Goal: Transaction & Acquisition: Purchase product/service

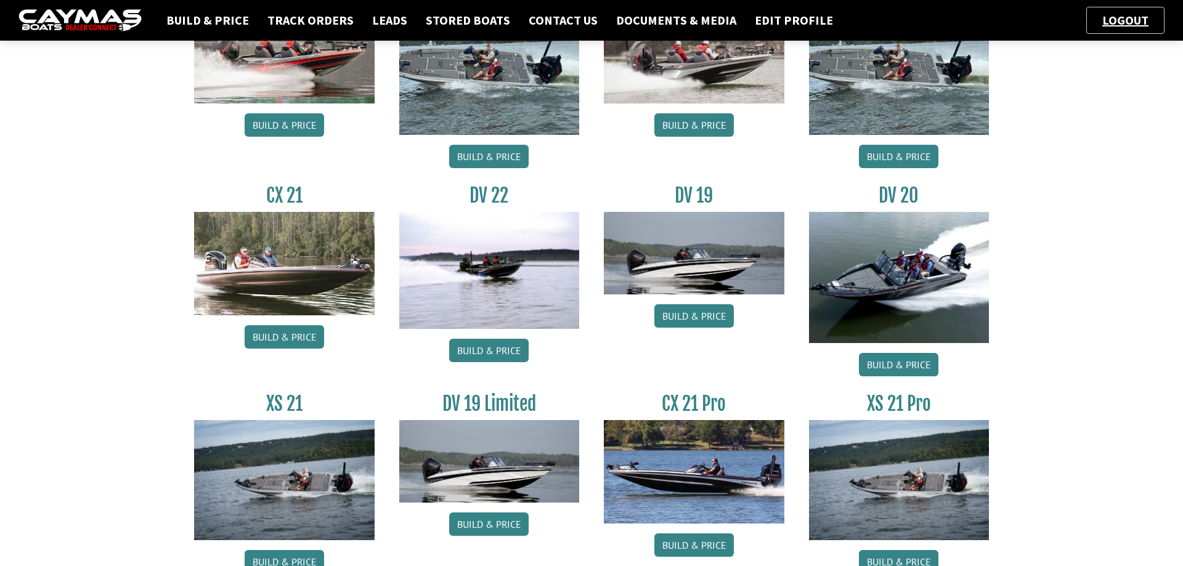
scroll to position [294, 0]
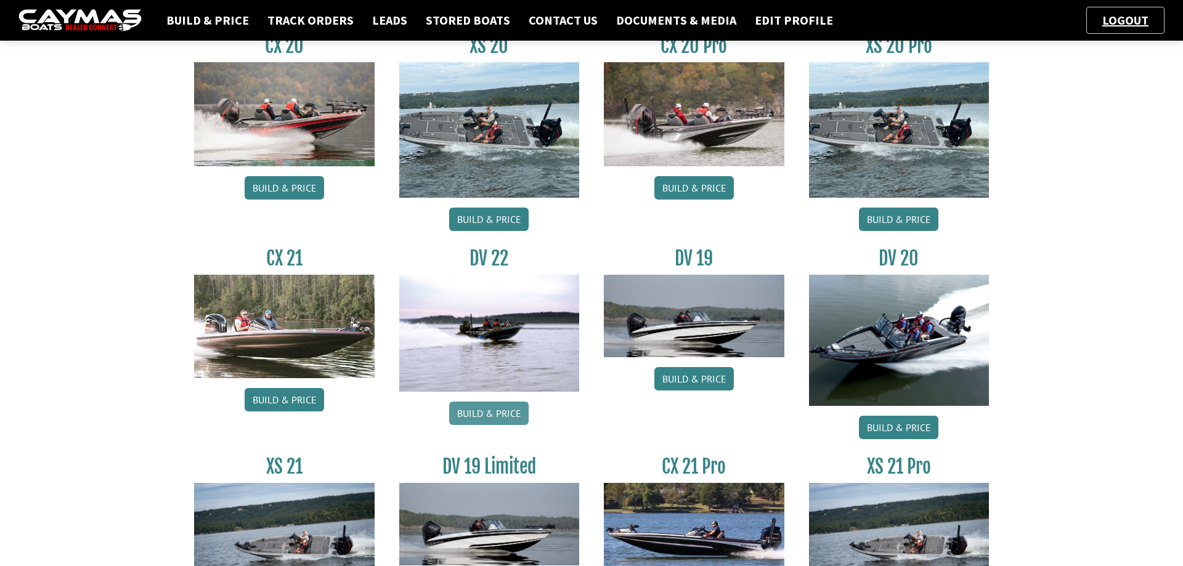
click at [480, 413] on link "Build & Price" at bounding box center [489, 413] width 80 height 23
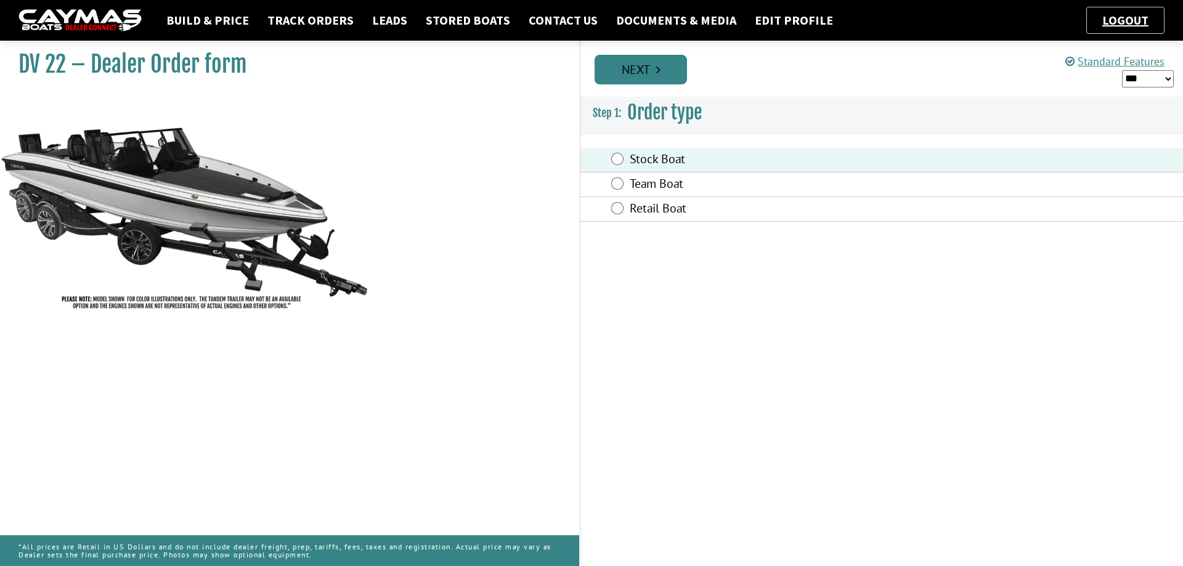
click at [664, 71] on link "Next" at bounding box center [641, 70] width 92 height 30
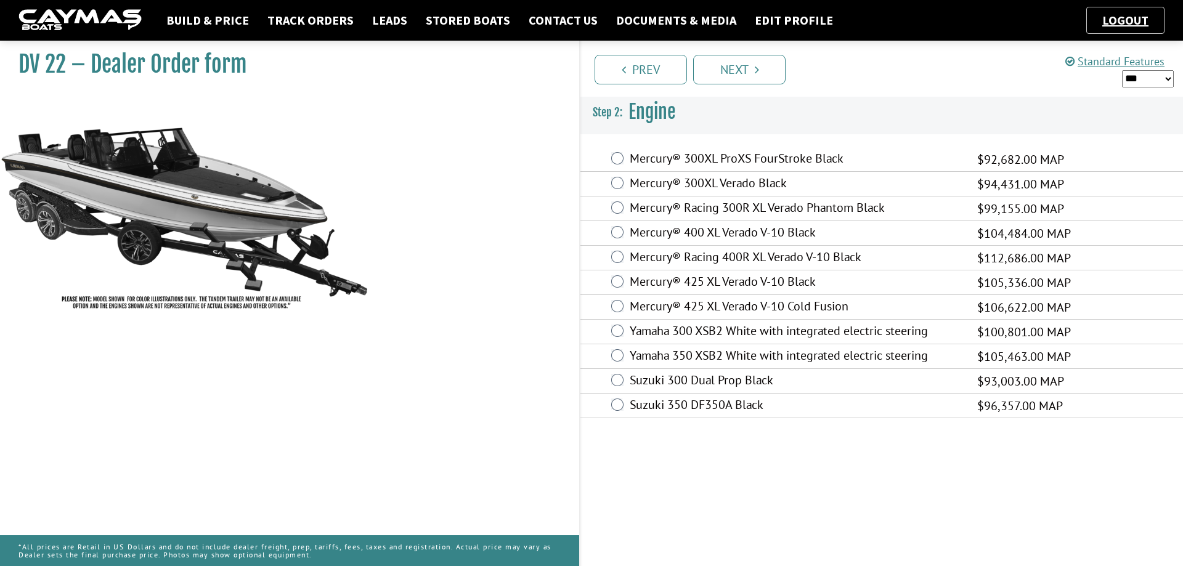
click at [1122, 70] on select "*** ****** ******" at bounding box center [1148, 78] width 52 height 17
click at [641, 68] on link "Prev" at bounding box center [641, 70] width 92 height 30
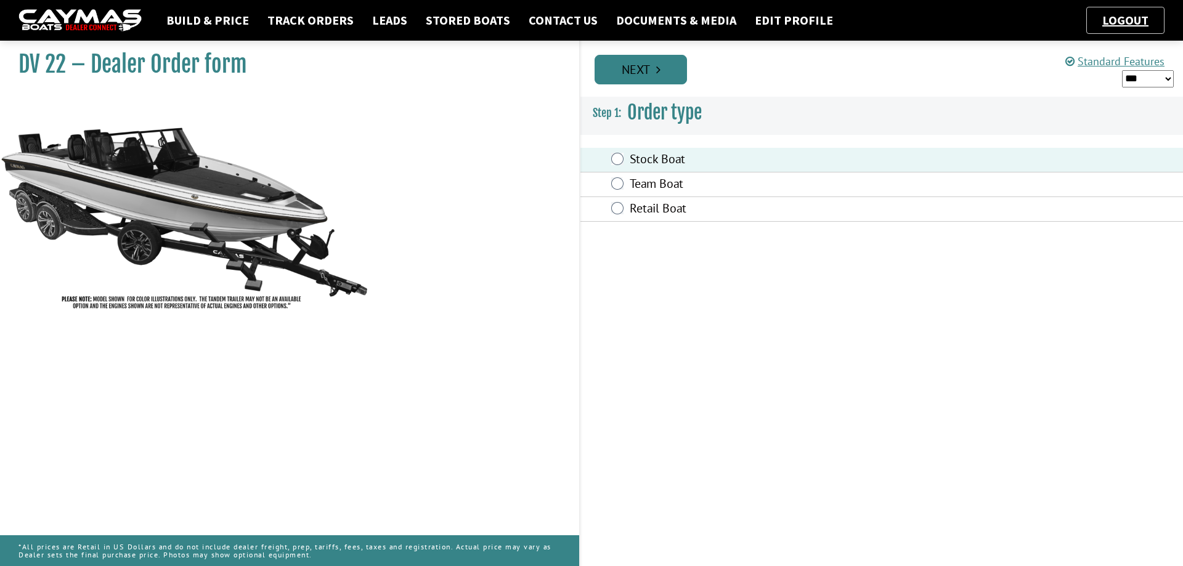
click at [641, 69] on link "Next" at bounding box center [641, 70] width 92 height 30
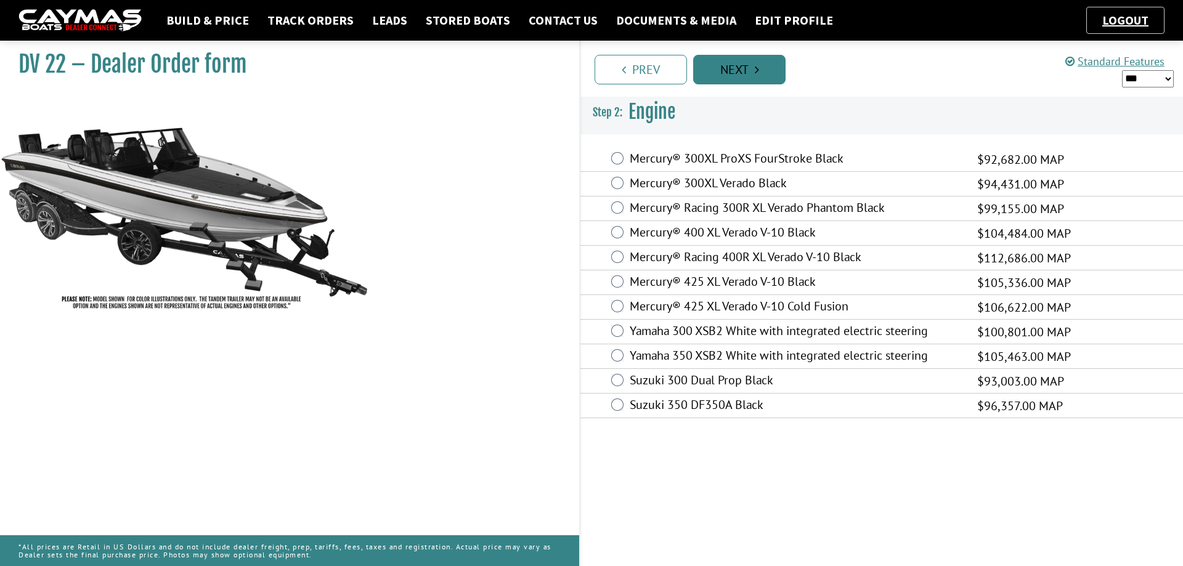
click at [641, 69] on link "Prev" at bounding box center [641, 70] width 92 height 30
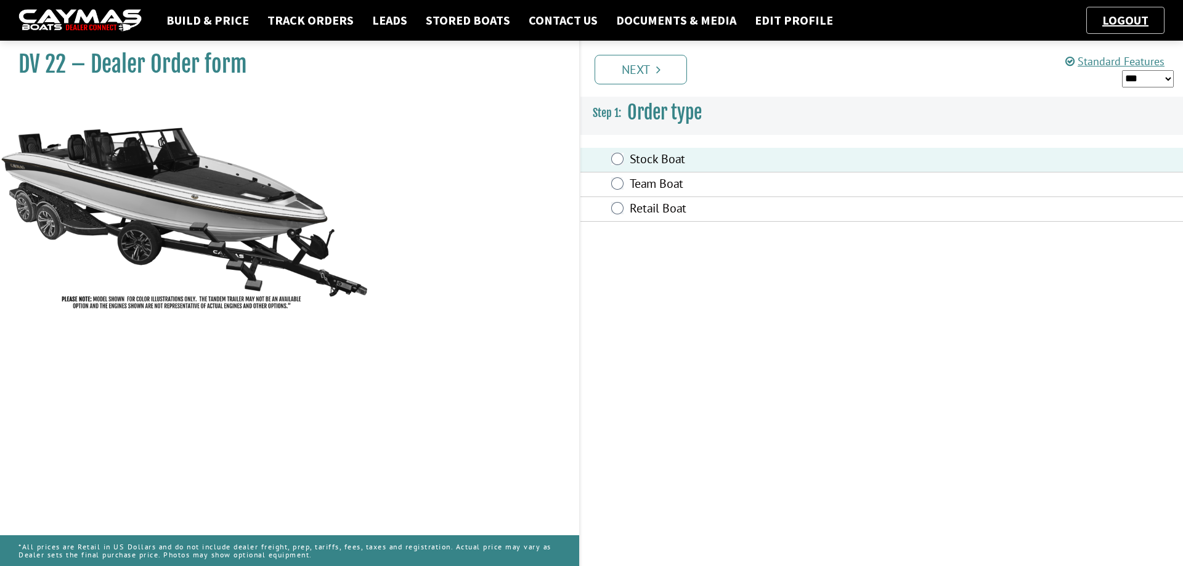
click at [1122, 70] on select "*** ****** ******" at bounding box center [1148, 78] width 52 height 17
select select "*"
click option "******" at bounding box center [0, 0] width 0 height 0
click at [634, 65] on link "Next" at bounding box center [641, 70] width 92 height 30
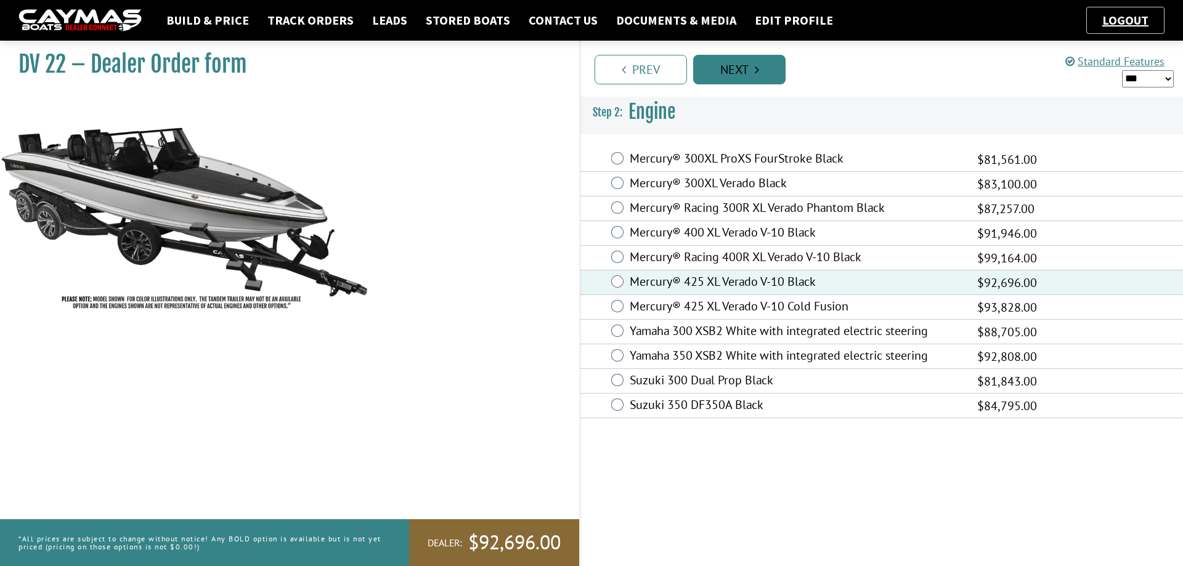
click at [750, 72] on link "Next" at bounding box center [739, 70] width 92 height 30
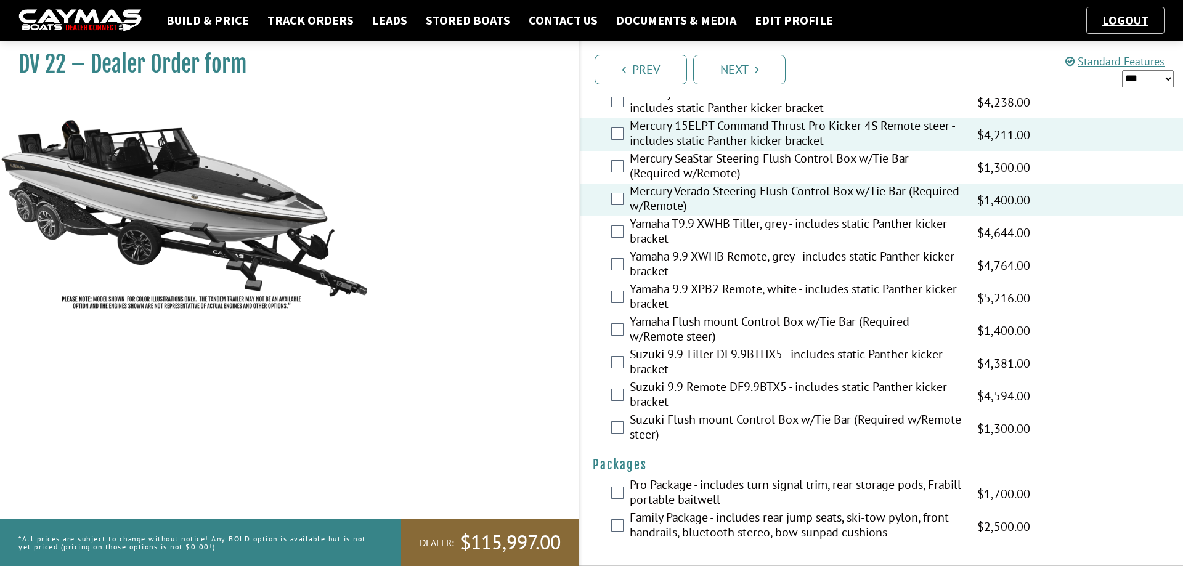
scroll to position [2980, 0]
click at [737, 68] on link "Next" at bounding box center [739, 70] width 92 height 30
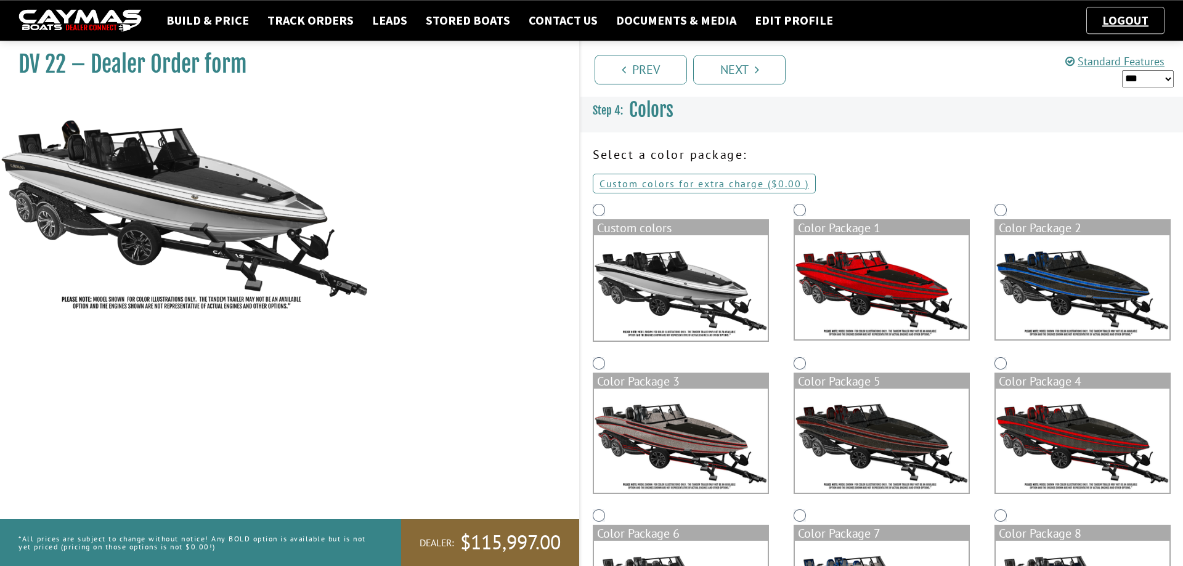
scroll to position [0, 0]
click at [631, 184] on link "Custom colors for extra charge ( $0.00 $0.00 MSRP $0.00 MAP $0.00 )" at bounding box center [704, 184] width 223 height 20
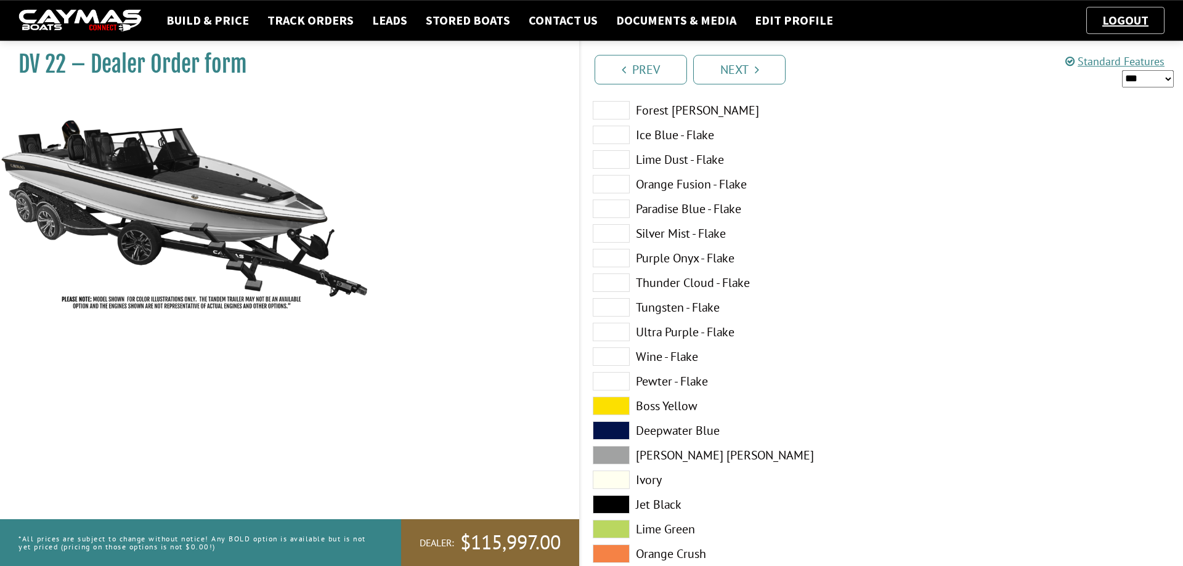
scroll to position [314, 0]
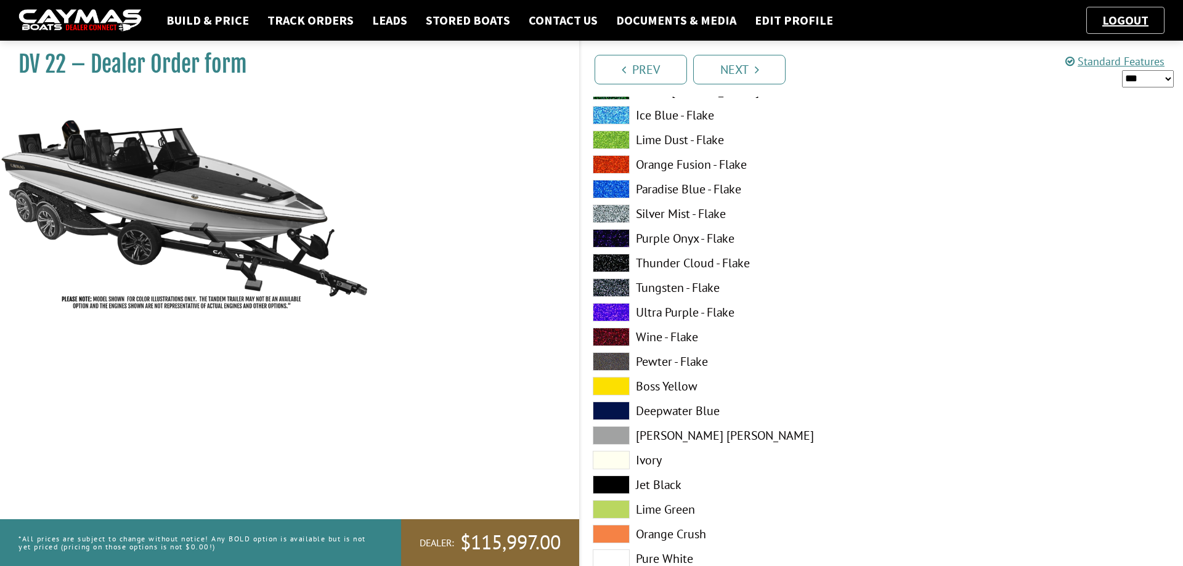
click at [616, 388] on span at bounding box center [611, 386] width 37 height 18
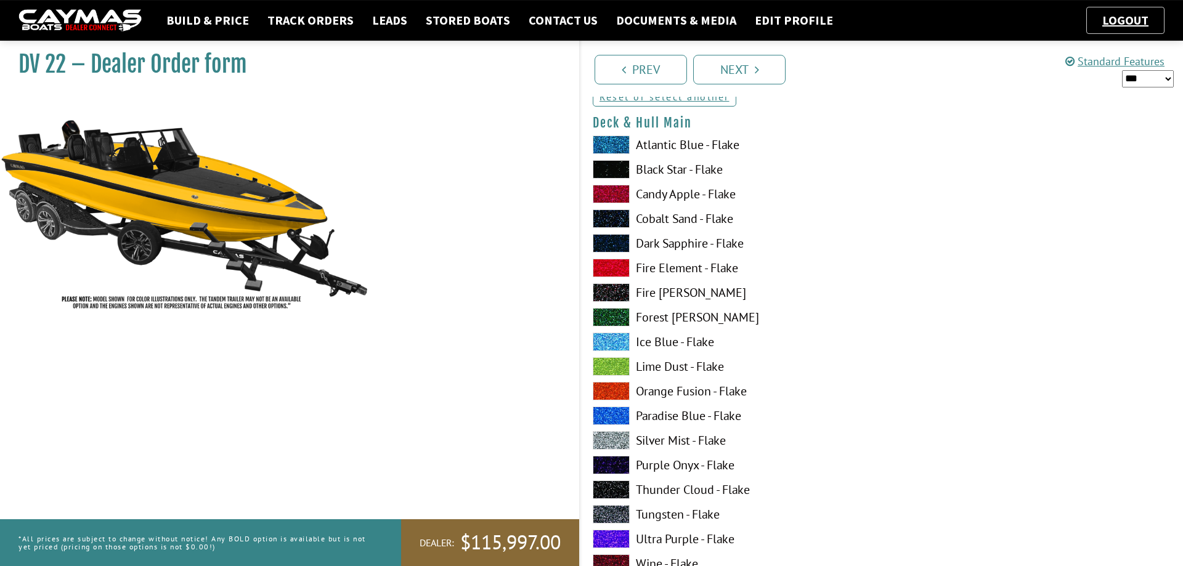
scroll to position [63, 0]
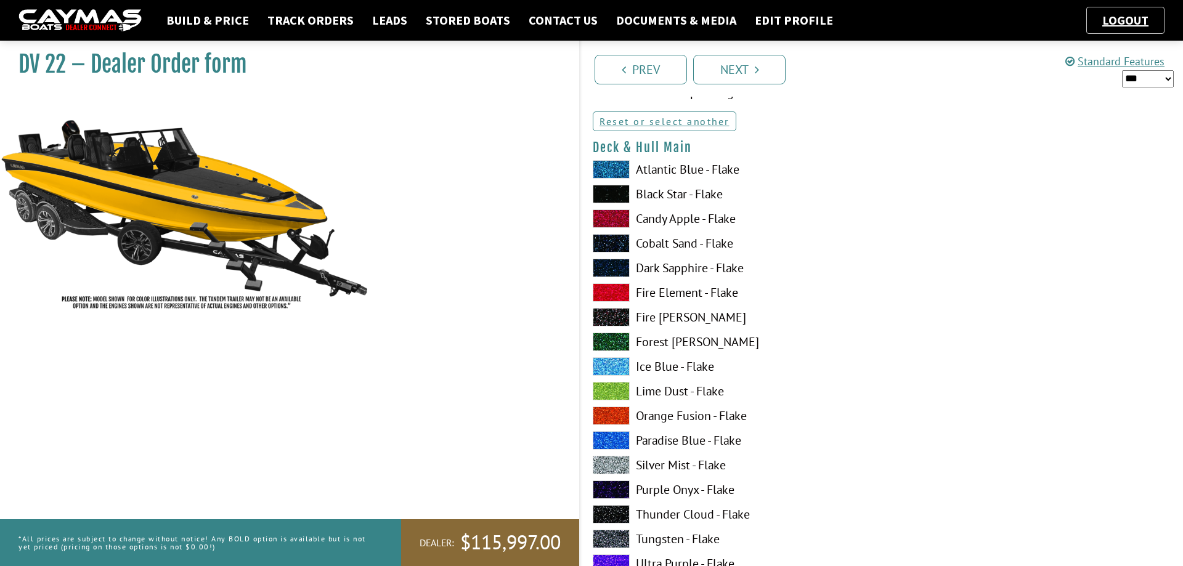
click at [607, 193] on span at bounding box center [611, 194] width 37 height 18
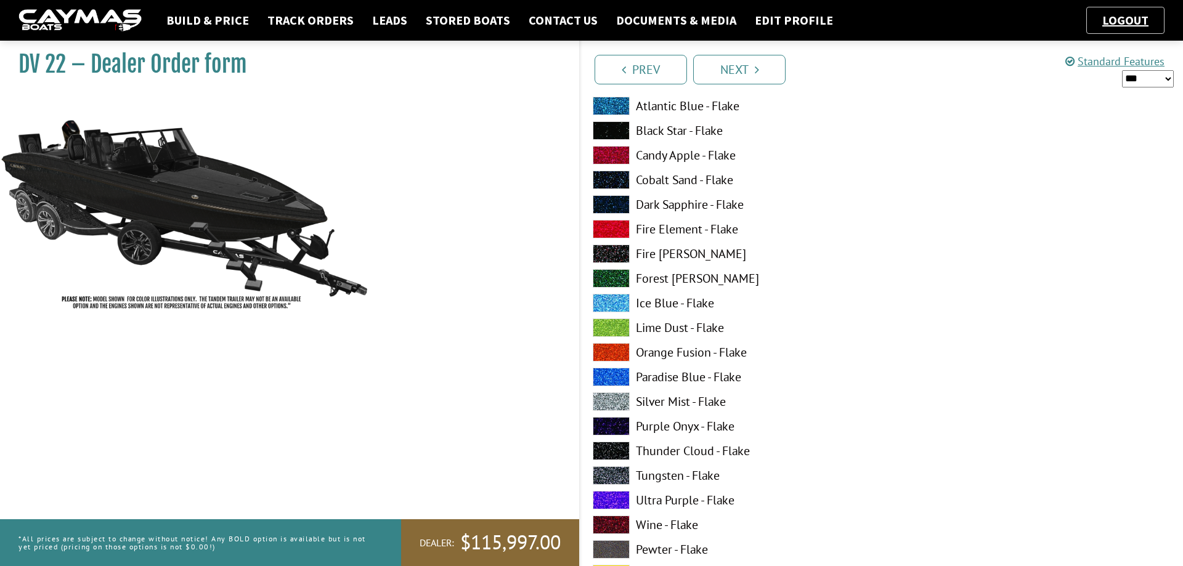
scroll to position [943, 0]
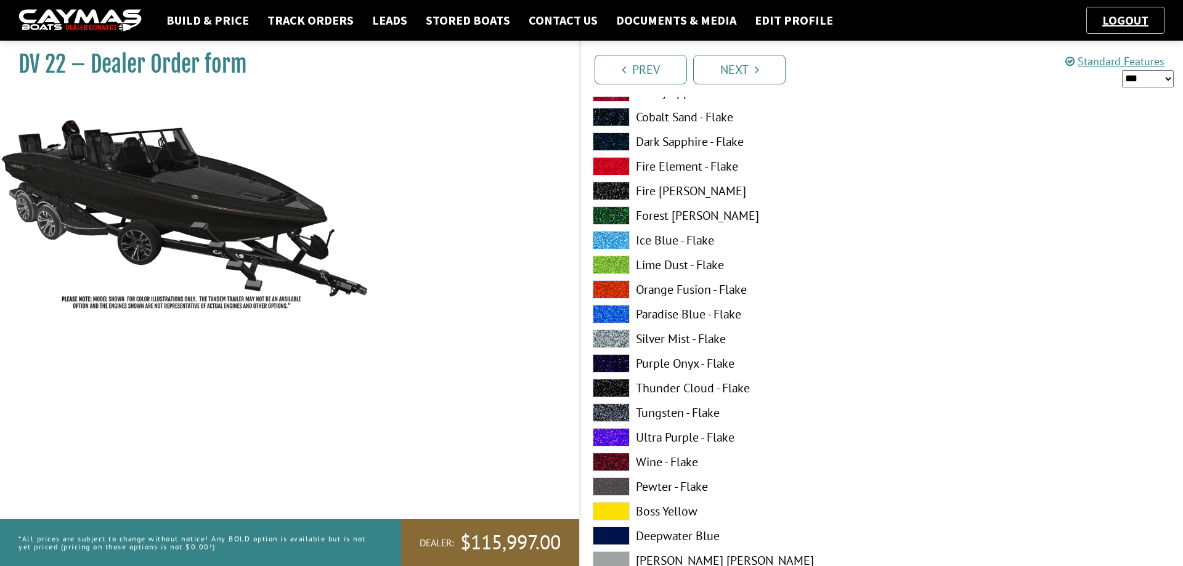
click at [611, 512] on span at bounding box center [611, 511] width 37 height 18
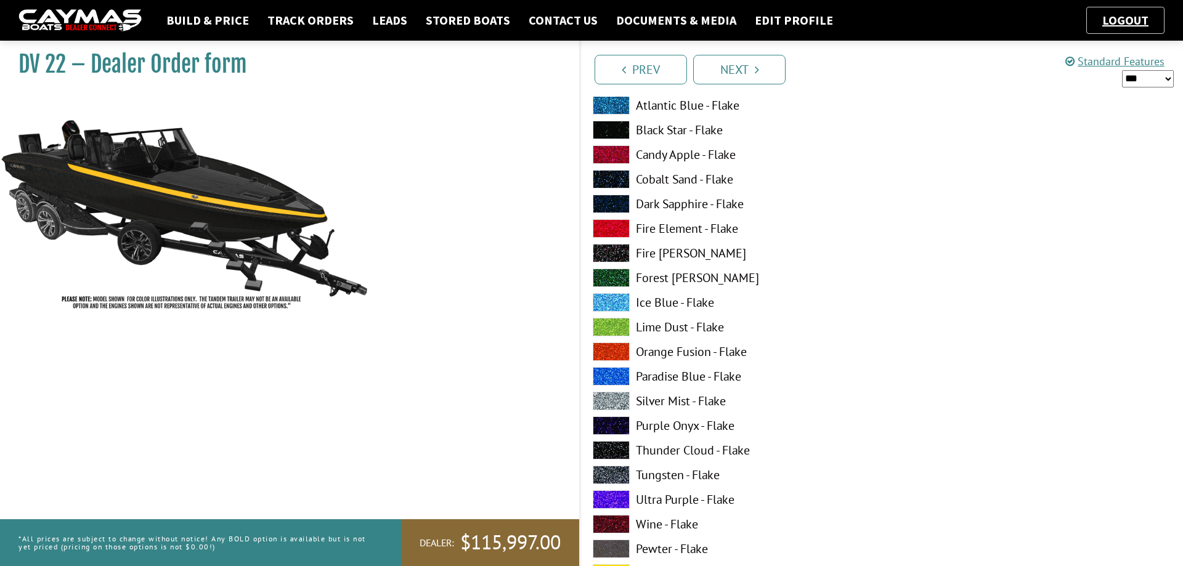
scroll to position [880, 0]
click at [612, 400] on span at bounding box center [611, 402] width 37 height 18
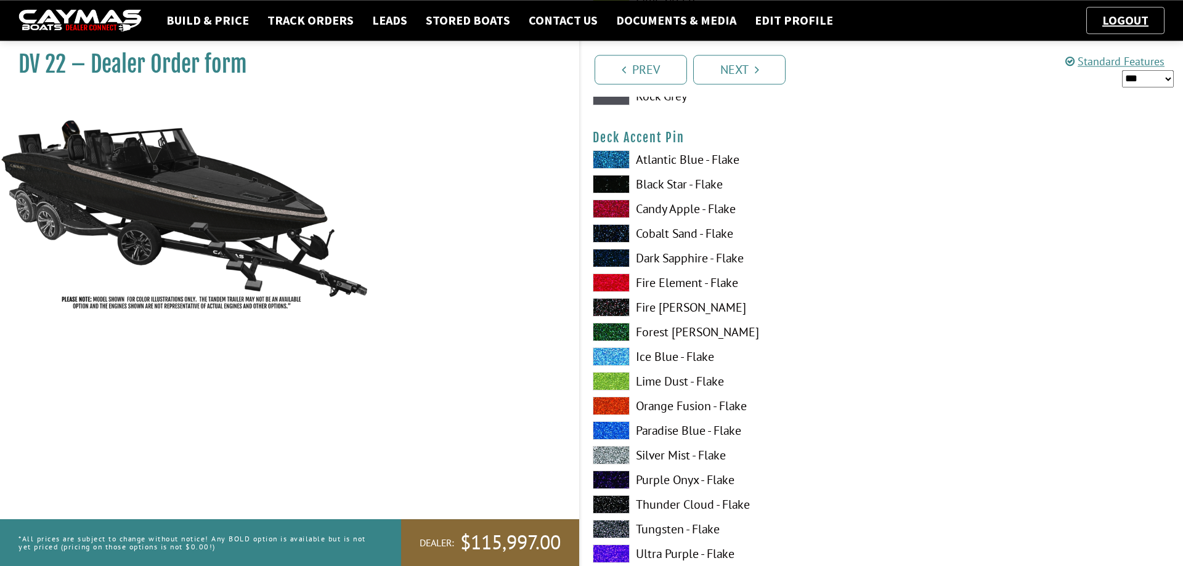
scroll to position [1572, 0]
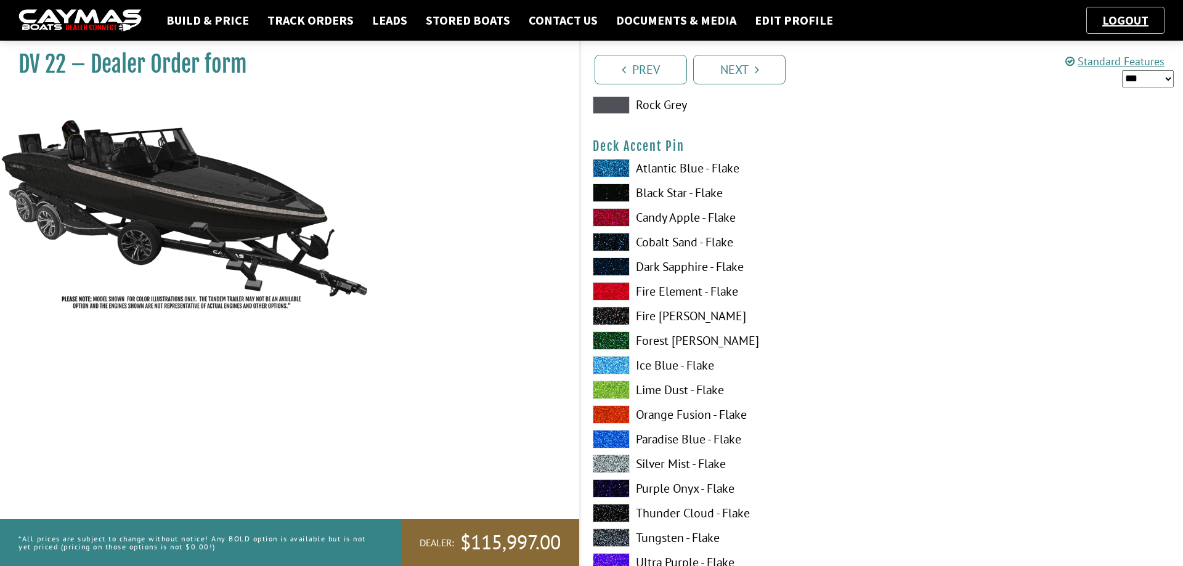
click at [610, 287] on span at bounding box center [611, 291] width 37 height 18
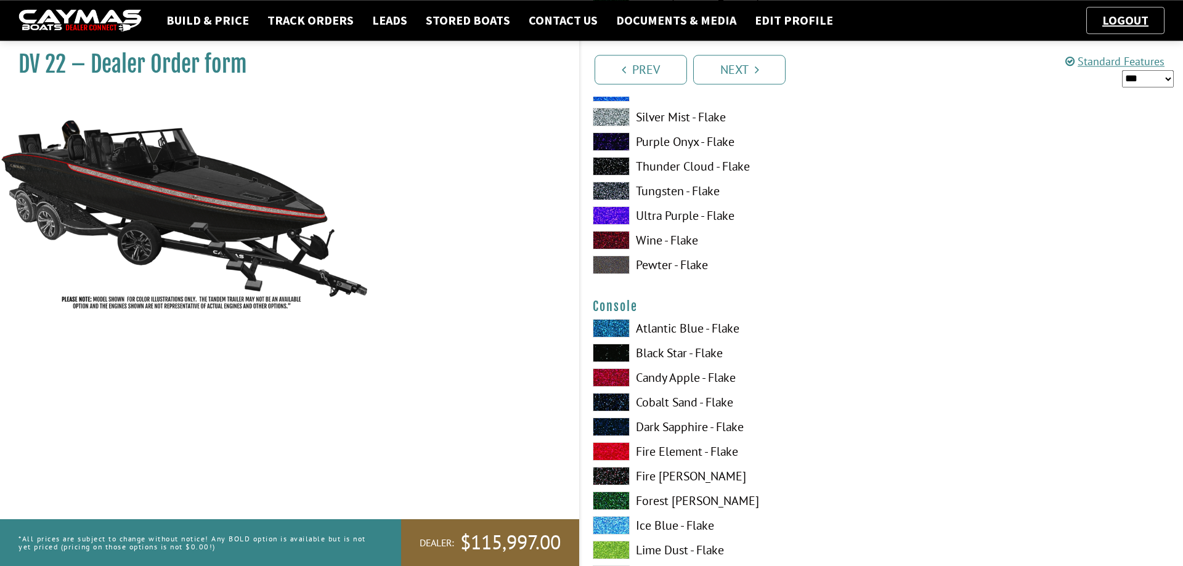
scroll to position [1949, 0]
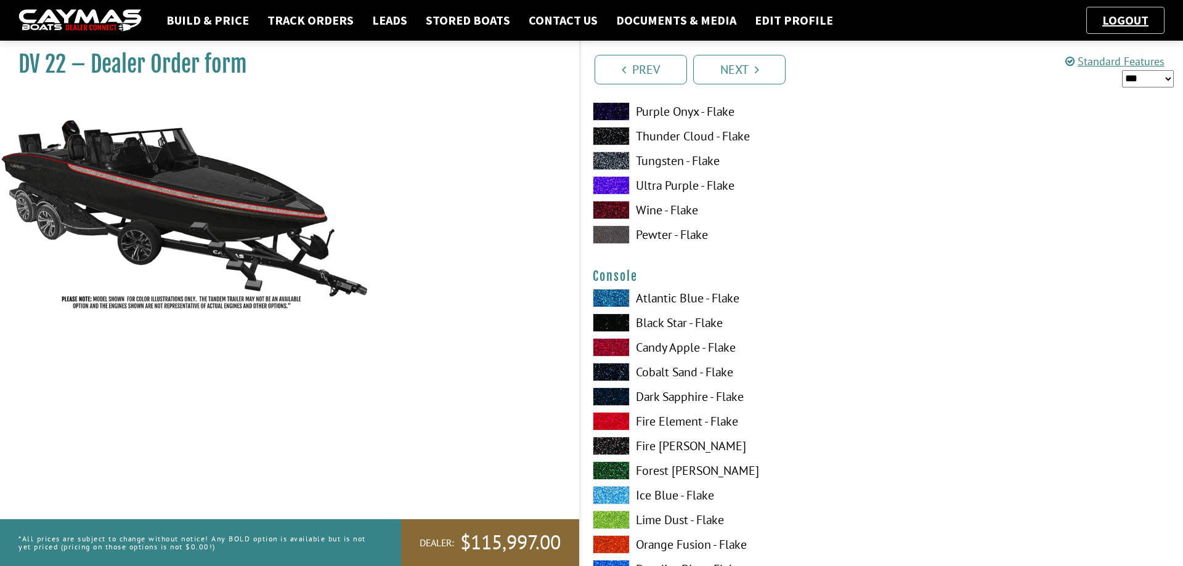
click at [613, 320] on span at bounding box center [611, 323] width 37 height 18
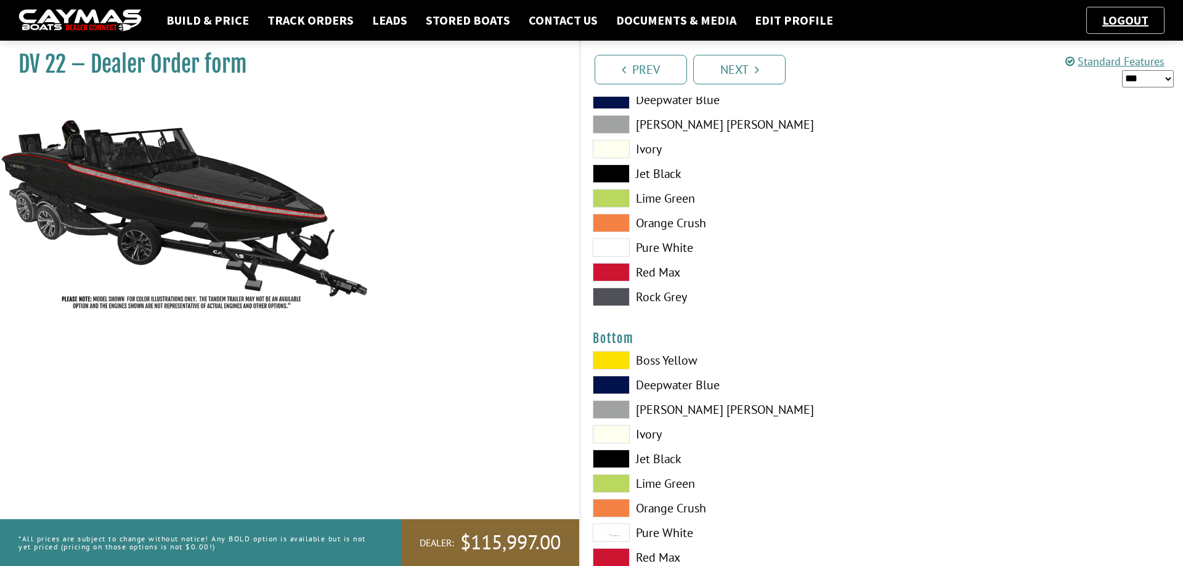
scroll to position [2703, 0]
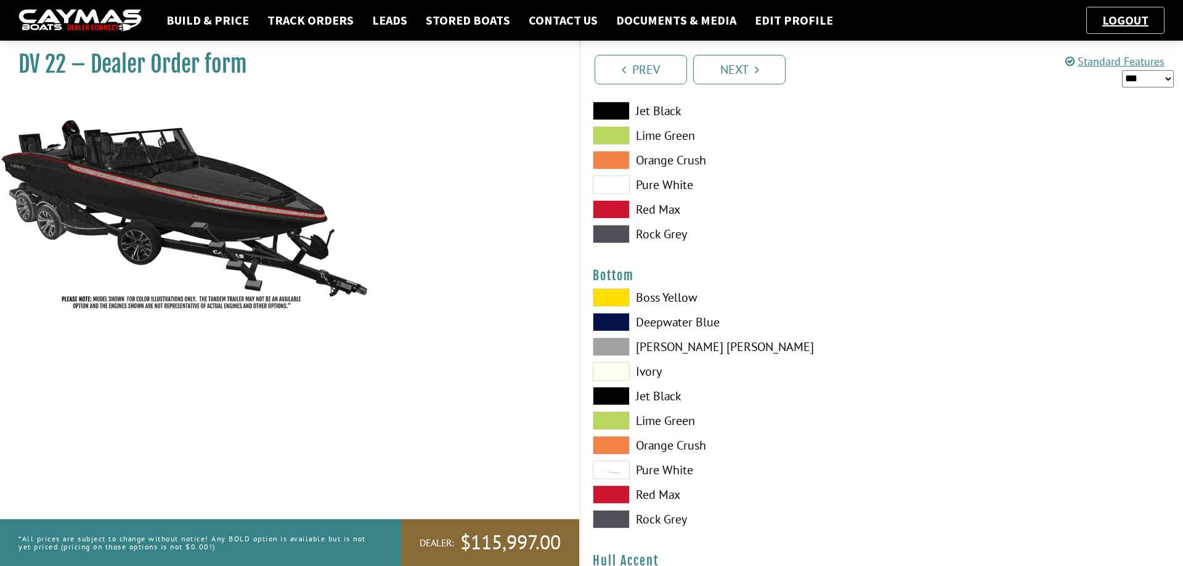
click at [615, 394] on span at bounding box center [611, 396] width 37 height 18
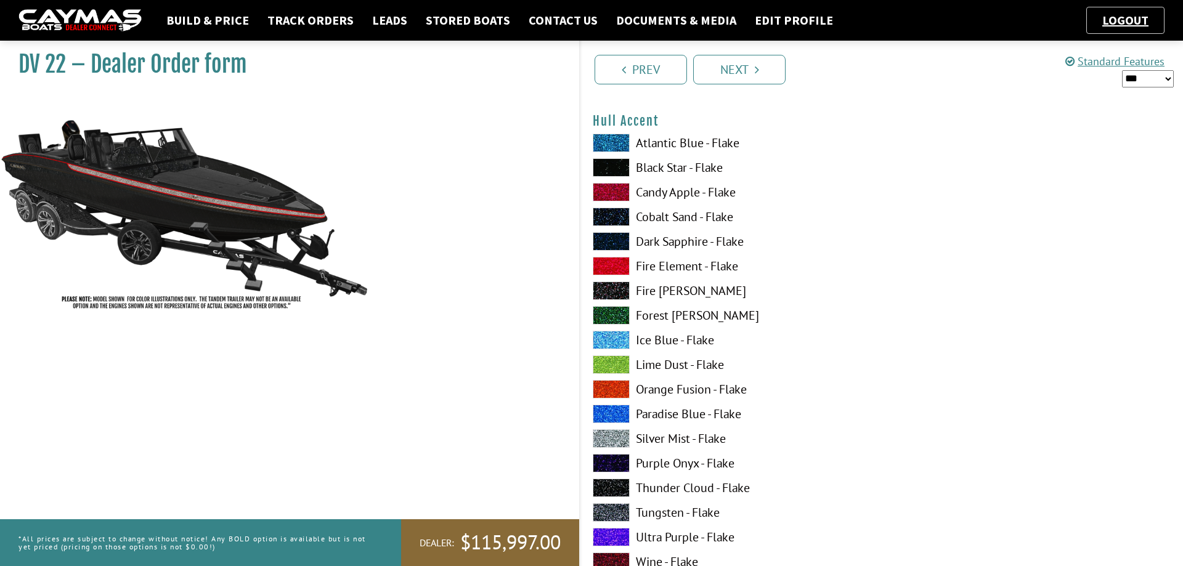
scroll to position [3206, 0]
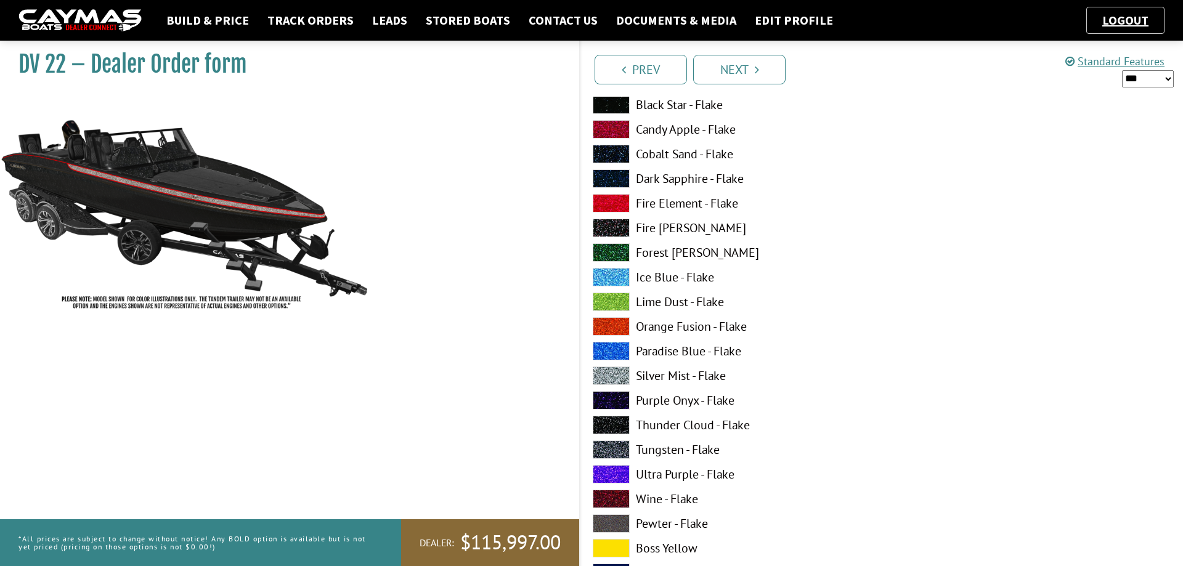
click at [612, 549] on span at bounding box center [611, 548] width 37 height 18
click at [613, 374] on span at bounding box center [611, 376] width 37 height 18
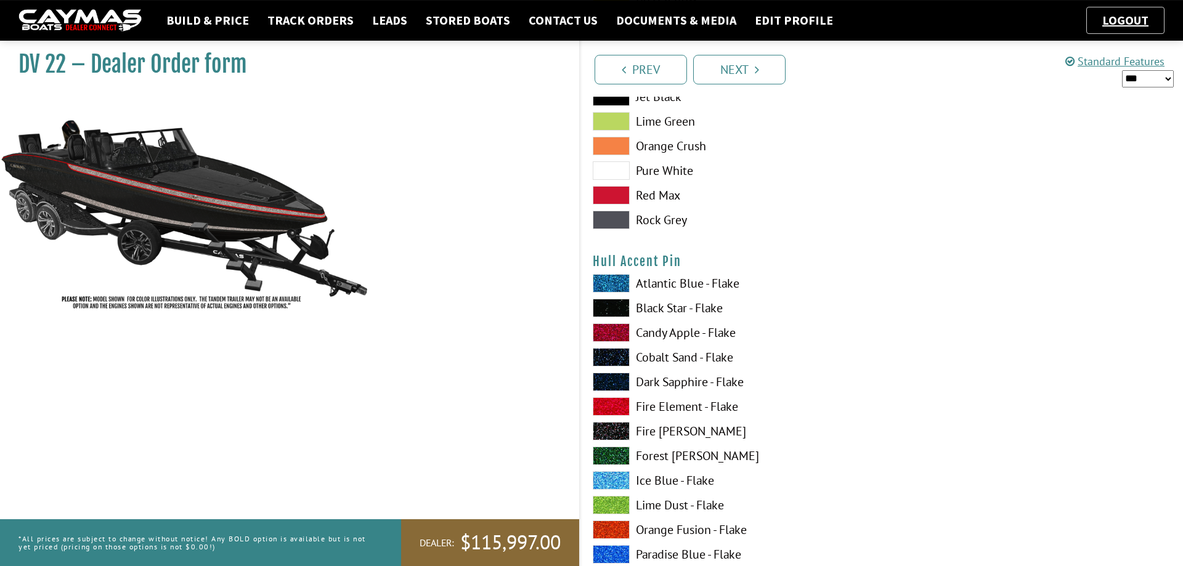
scroll to position [3772, 0]
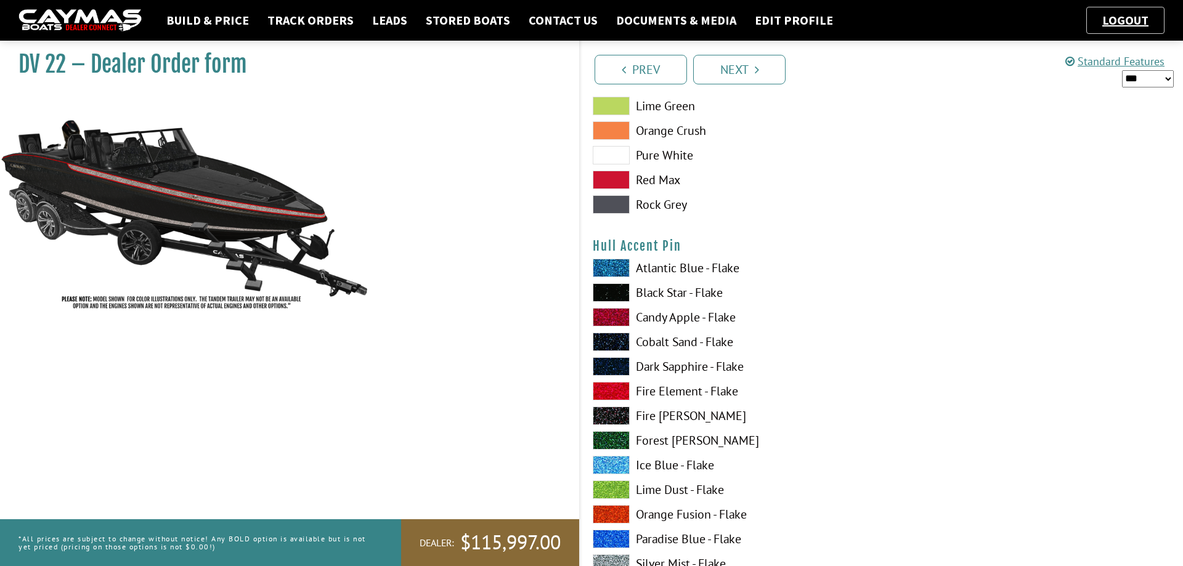
click at [618, 392] on span at bounding box center [611, 391] width 37 height 18
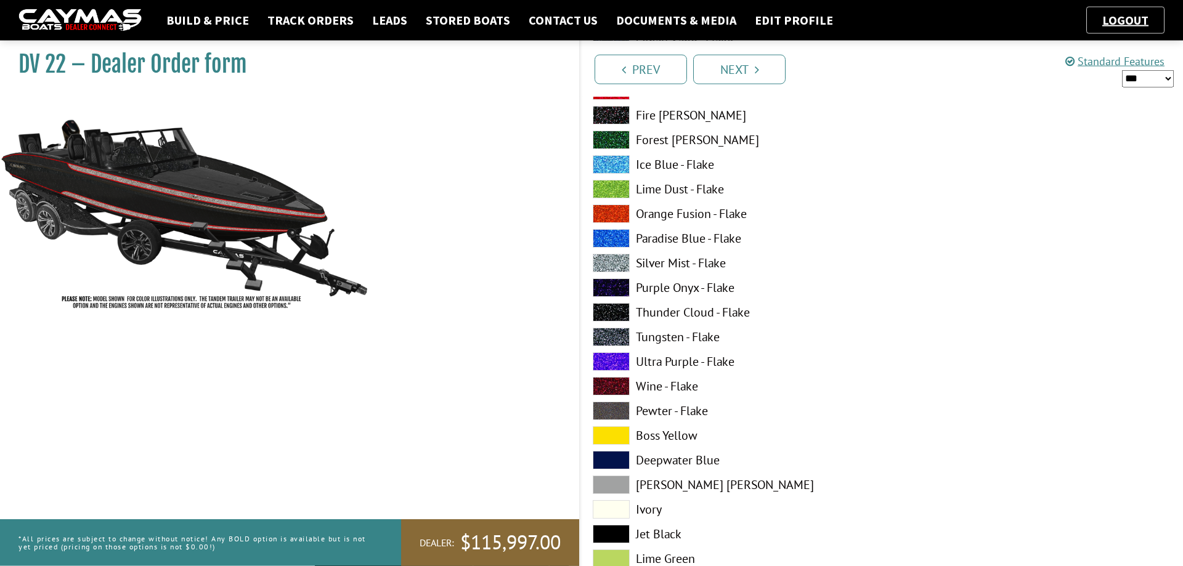
scroll to position [4590, 0]
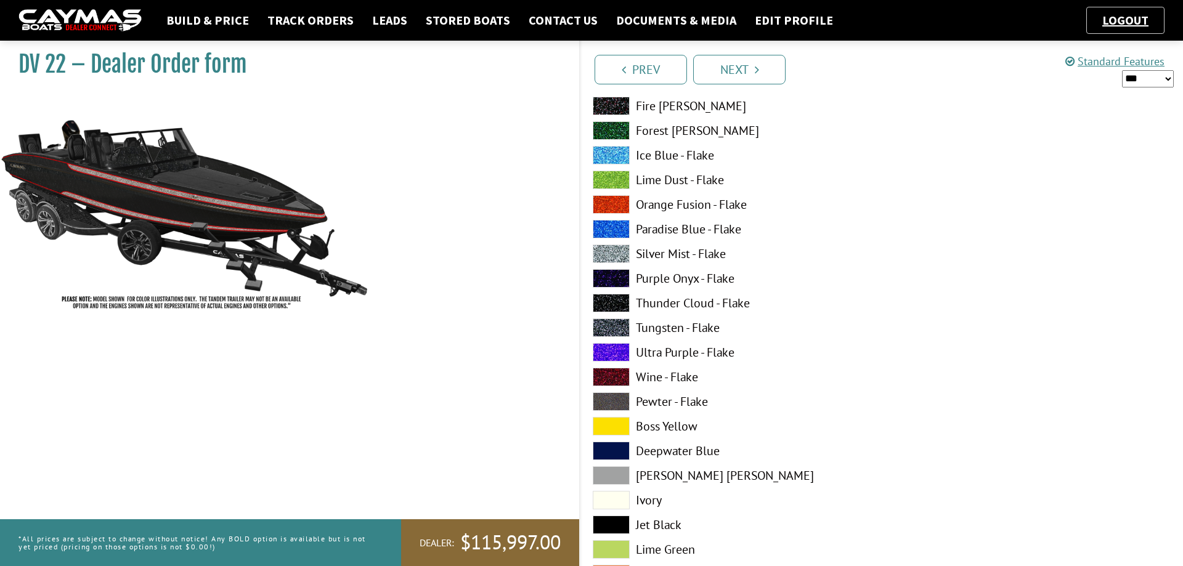
click at [613, 426] on span at bounding box center [611, 426] width 37 height 18
click at [616, 251] on span at bounding box center [611, 254] width 37 height 18
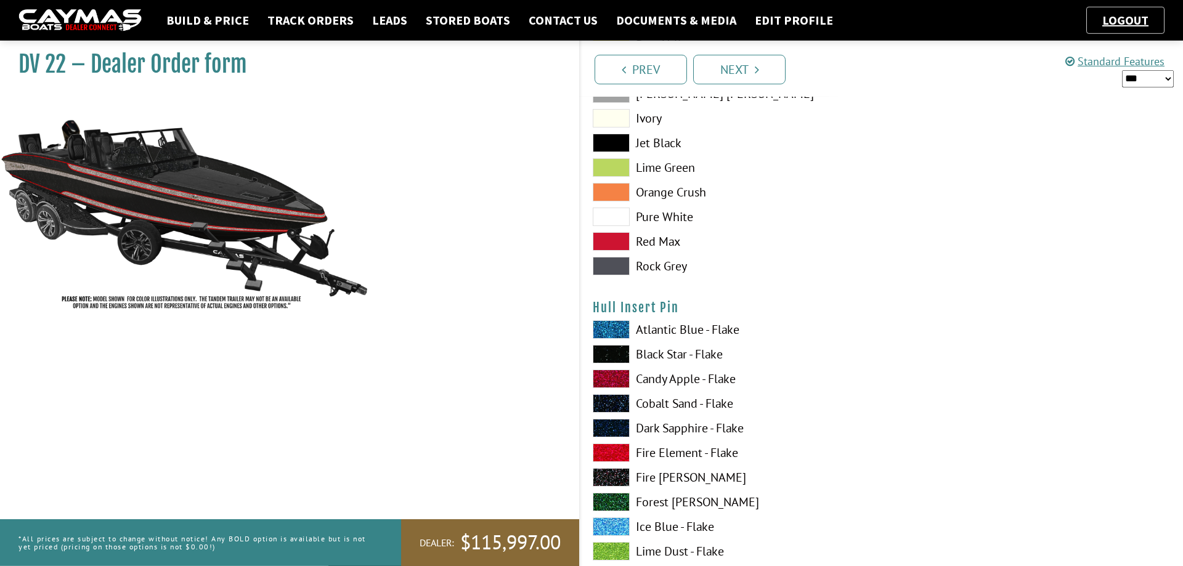
scroll to position [5030, 0]
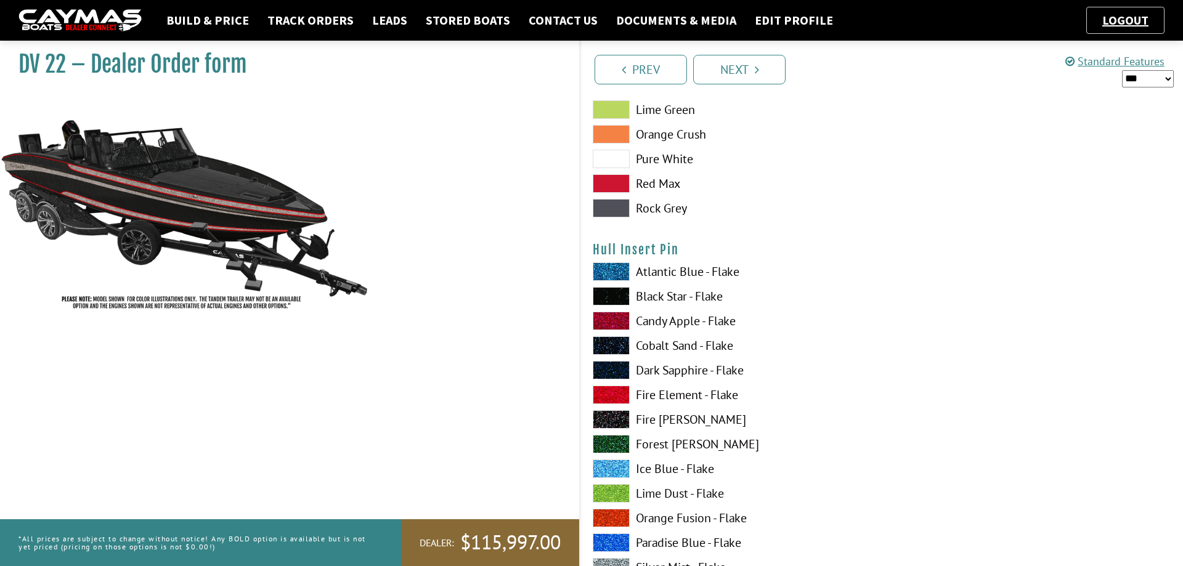
click at [611, 393] on span at bounding box center [611, 395] width 37 height 18
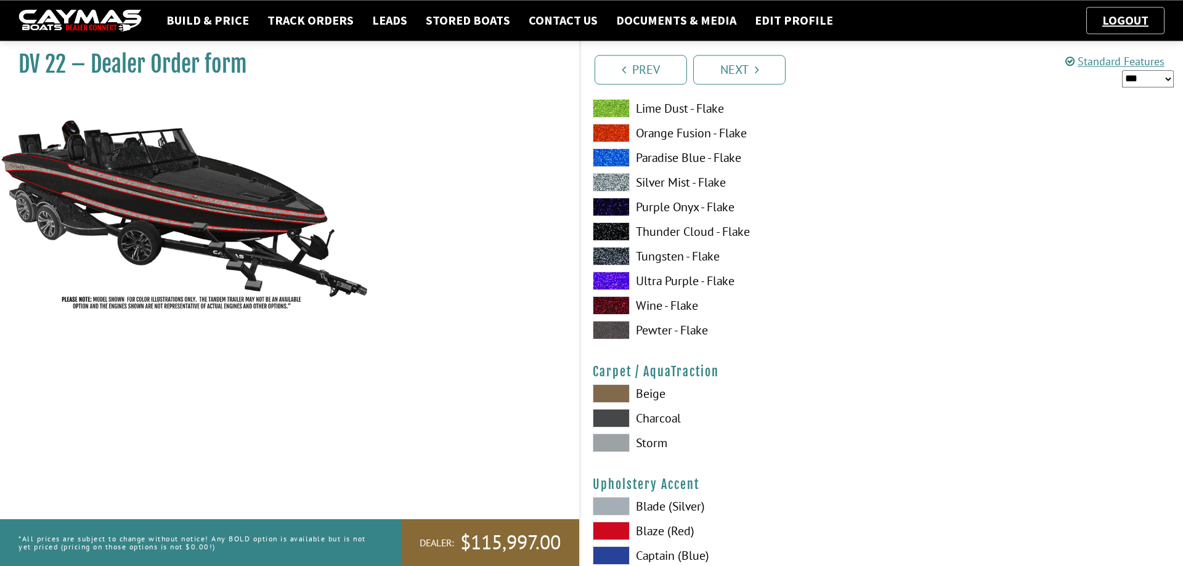
scroll to position [5470, 0]
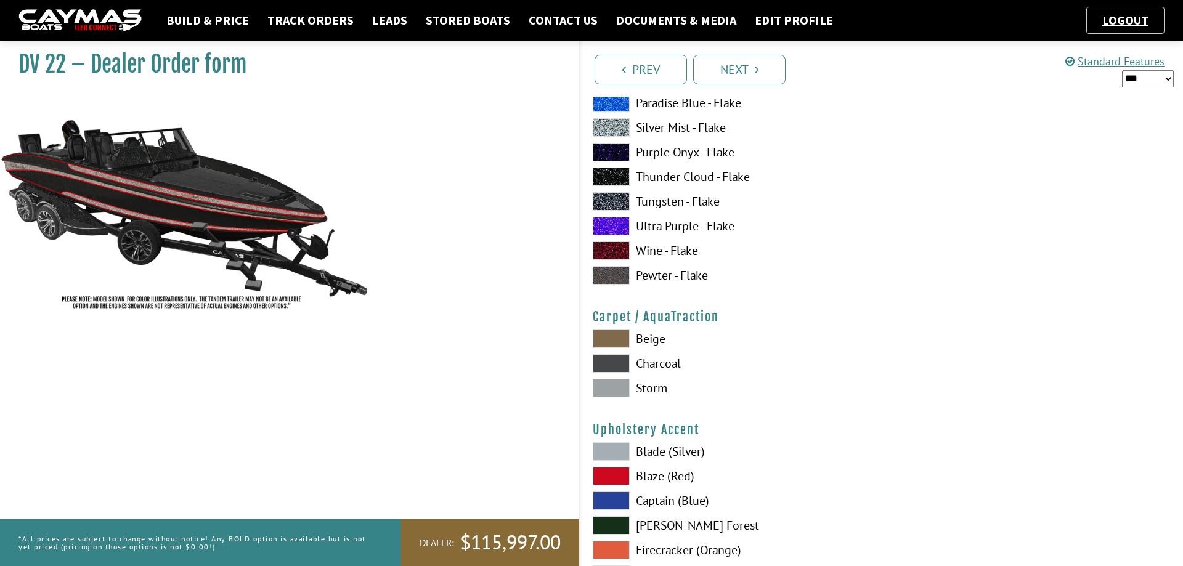
click at [611, 360] on span at bounding box center [611, 363] width 37 height 18
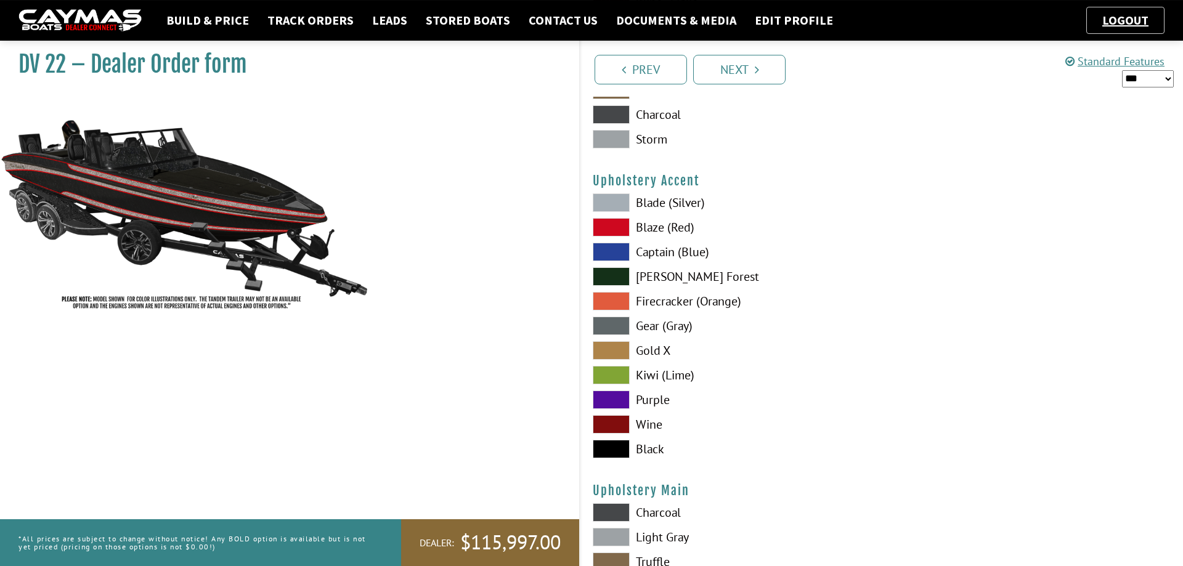
scroll to position [5721, 0]
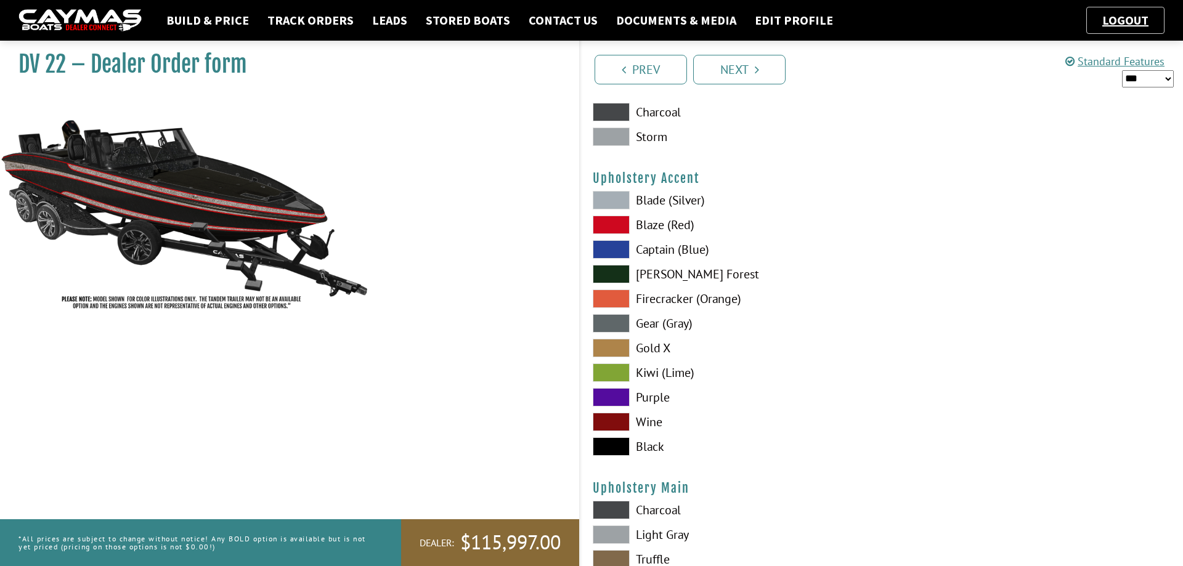
click at [611, 224] on span at bounding box center [611, 225] width 37 height 18
click at [610, 226] on span at bounding box center [611, 225] width 37 height 18
click at [607, 225] on span at bounding box center [611, 225] width 37 height 18
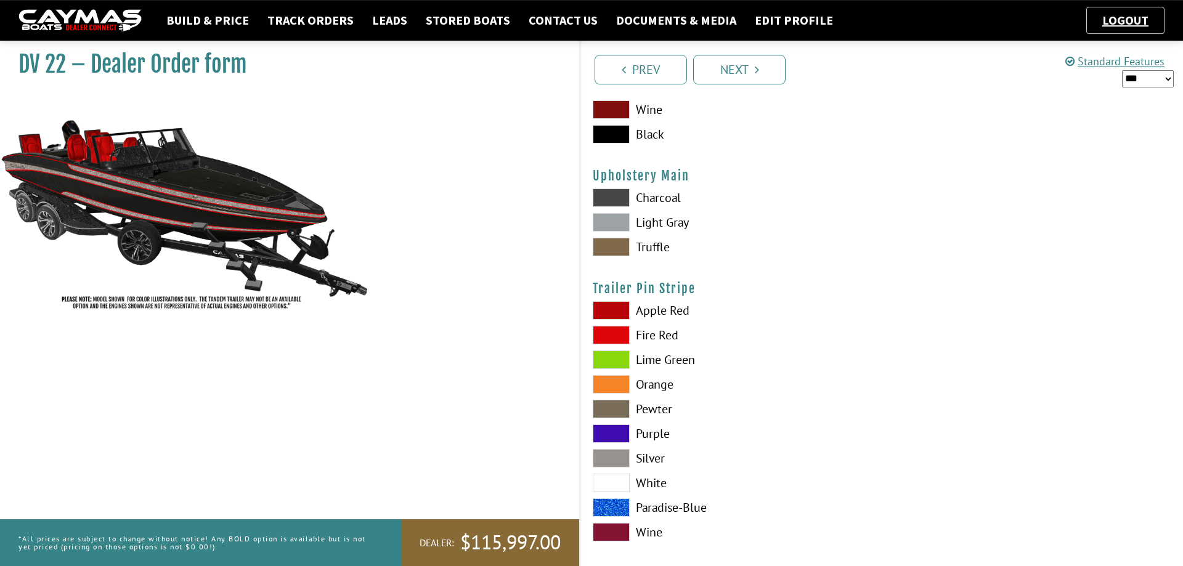
scroll to position [6036, 0]
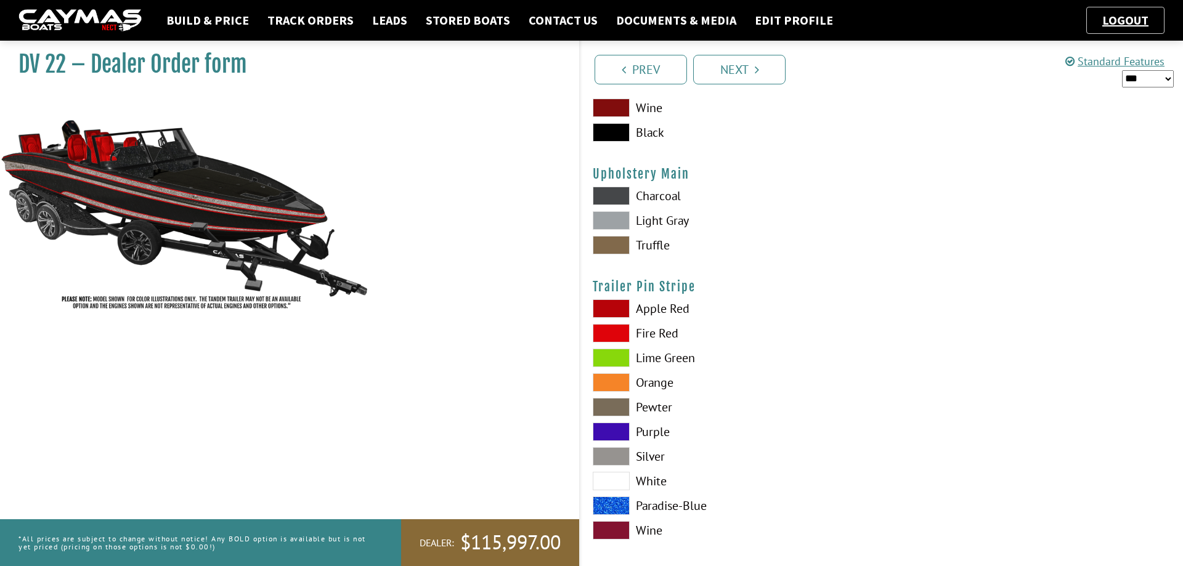
click at [603, 195] on span at bounding box center [611, 196] width 37 height 18
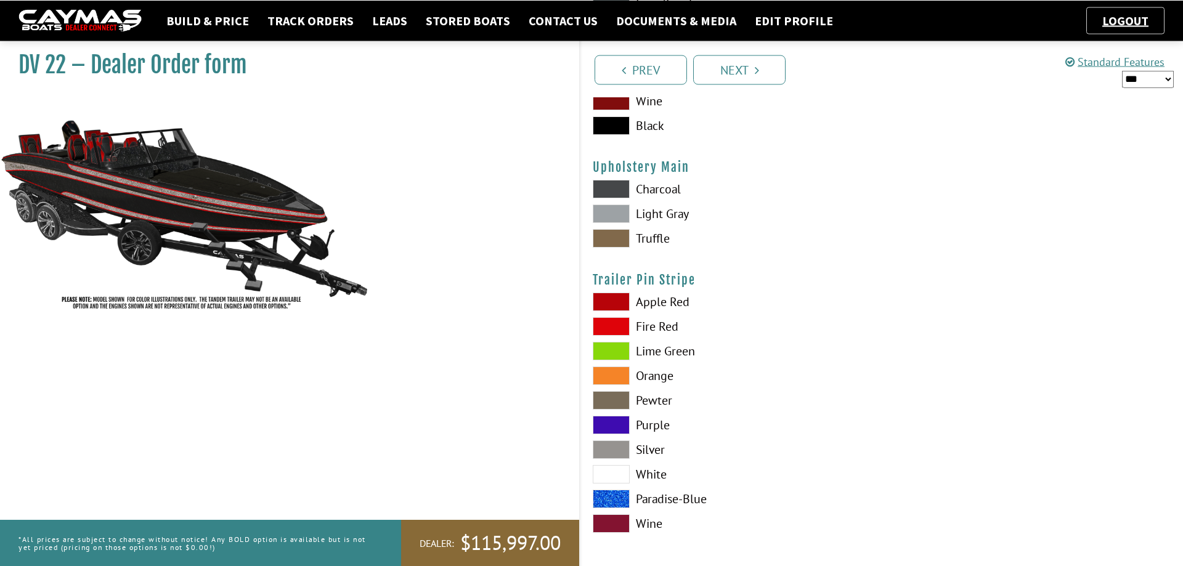
scroll to position [6046, 0]
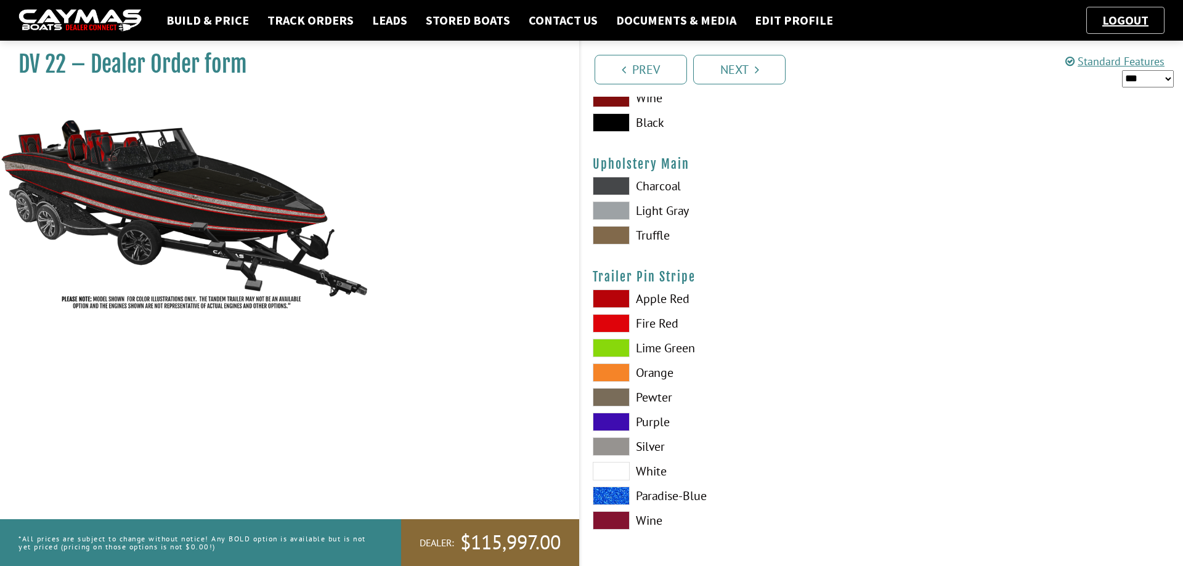
click at [611, 321] on span at bounding box center [611, 323] width 37 height 18
click at [746, 68] on link "Next" at bounding box center [739, 70] width 92 height 30
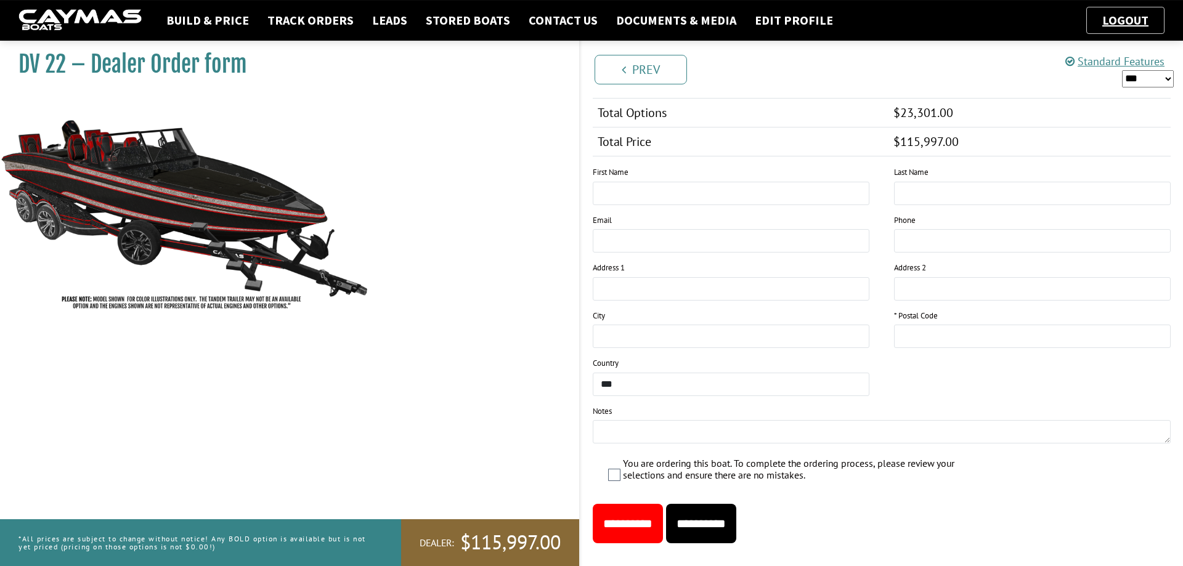
scroll to position [1505, 0]
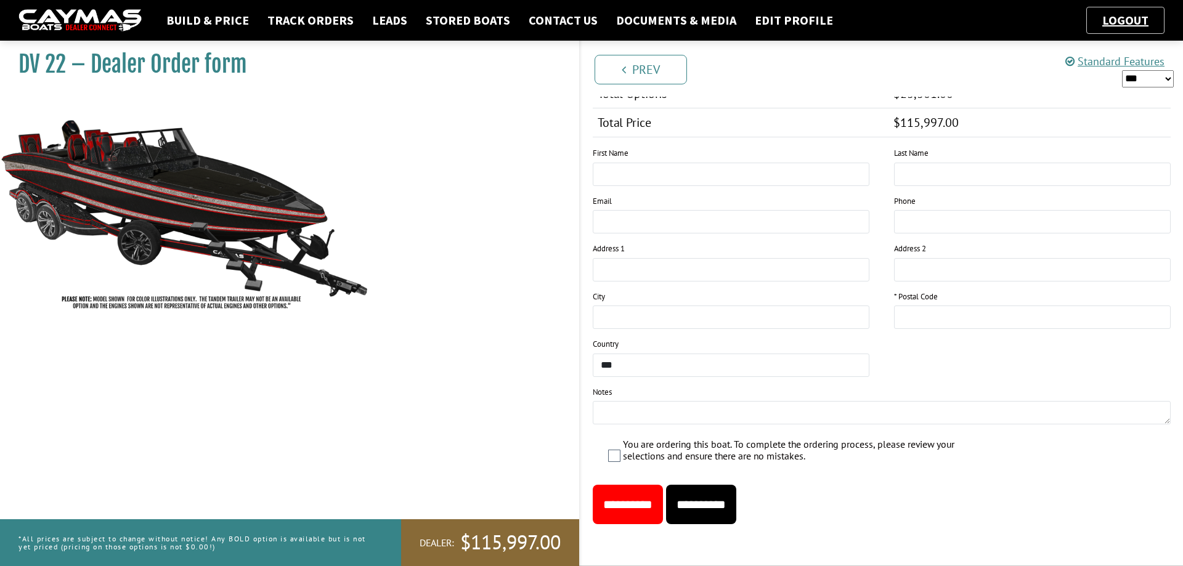
click at [730, 502] on input "**********" at bounding box center [701, 504] width 70 height 39
type input "*****"
click at [727, 507] on input "**********" at bounding box center [701, 504] width 70 height 39
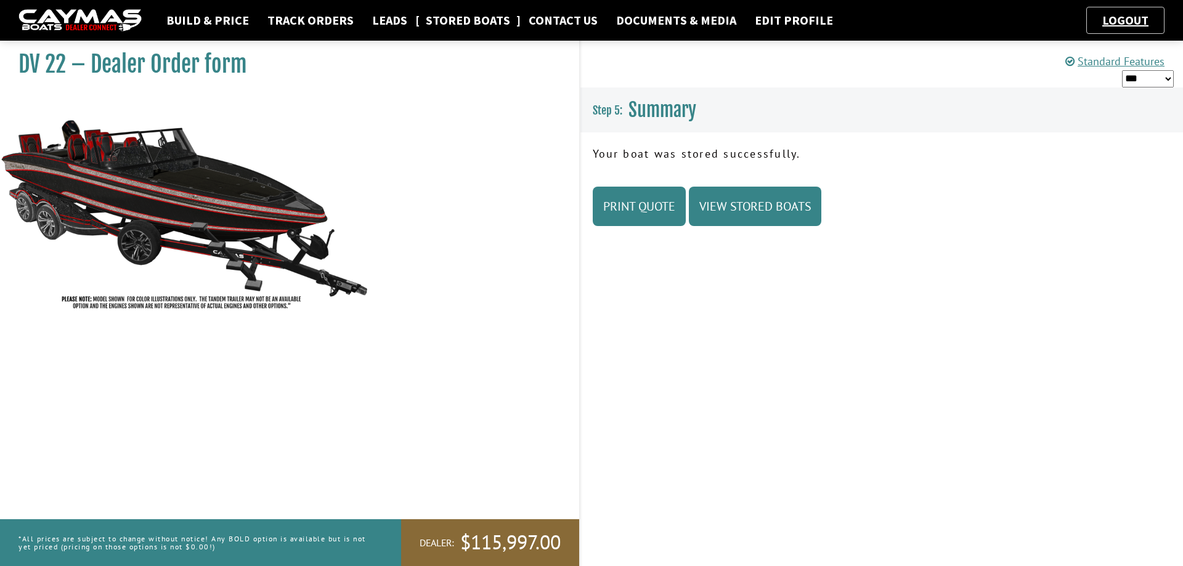
click at [454, 19] on link "Stored Boats" at bounding box center [468, 20] width 97 height 16
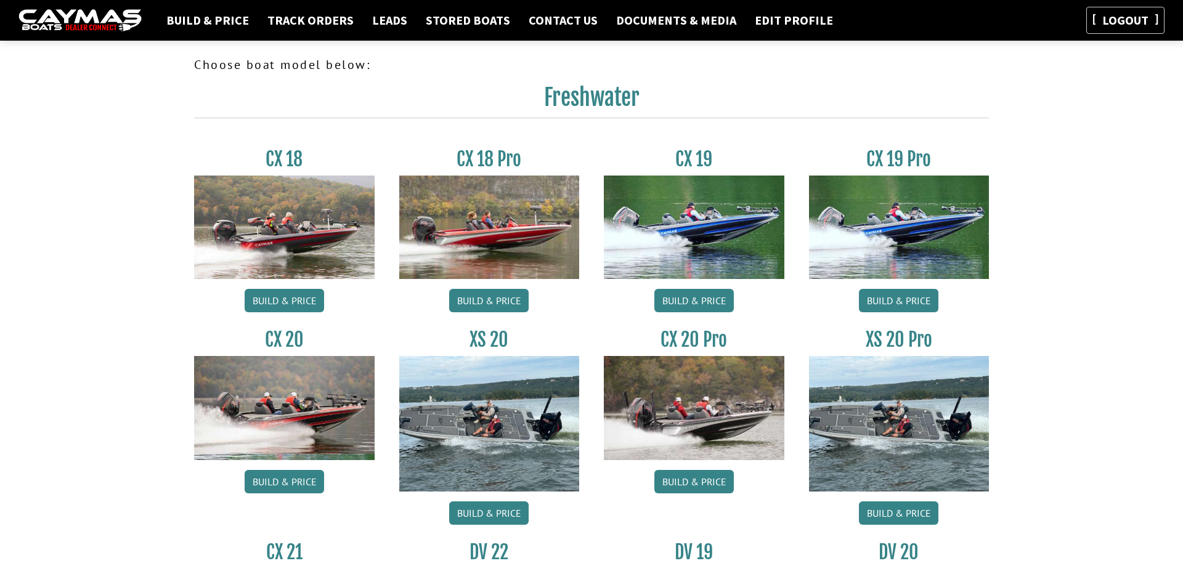
click at [1138, 20] on link "Logout" at bounding box center [1126, 19] width 59 height 15
